Goal: Task Accomplishment & Management: Use online tool/utility

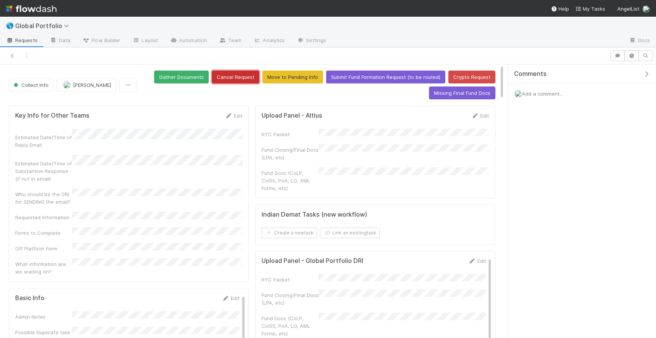
click at [249, 77] on button "Cancel Request" at bounding box center [235, 77] width 47 height 13
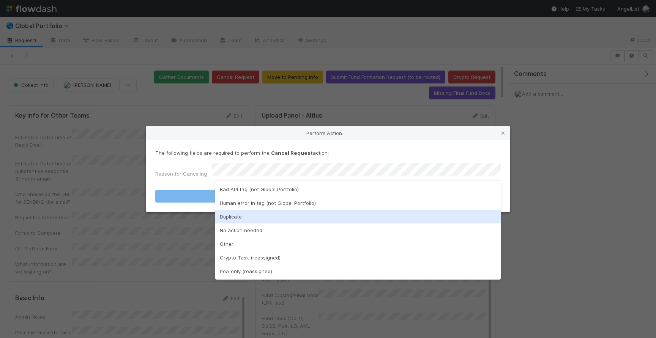
click at [251, 216] on div "Duplicate" at bounding box center [358, 217] width 286 height 14
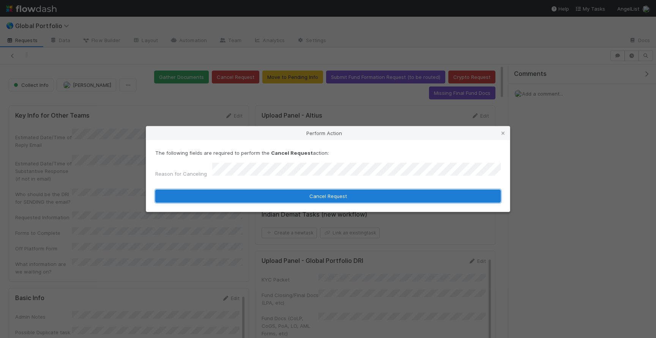
click at [282, 196] on button "Cancel Request" at bounding box center [327, 196] width 345 height 13
